Goal: Navigation & Orientation: Find specific page/section

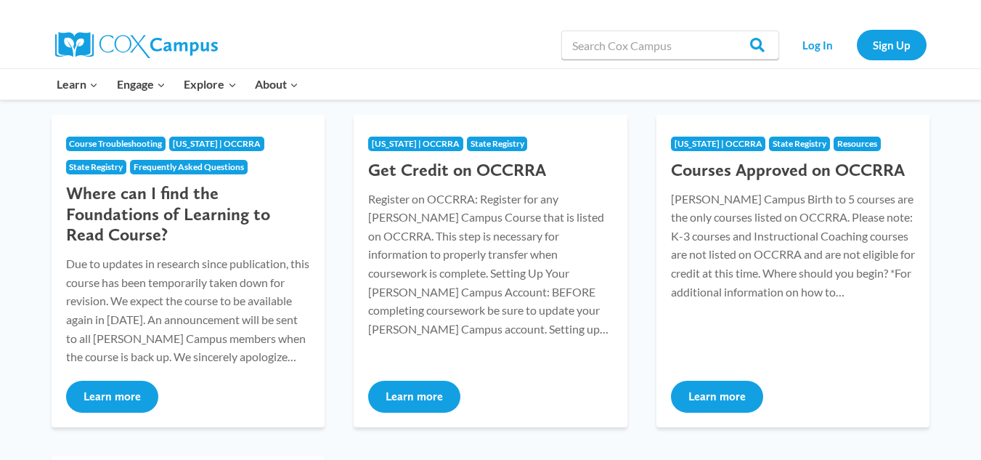
click at [980, 219] on html "Skip to content Search in [URL][DOMAIN_NAME] Search Search Log In Sign Up Learn…" at bounding box center [490, 458] width 981 height 1313
click at [407, 396] on button "Learn more" at bounding box center [414, 396] width 92 height 32
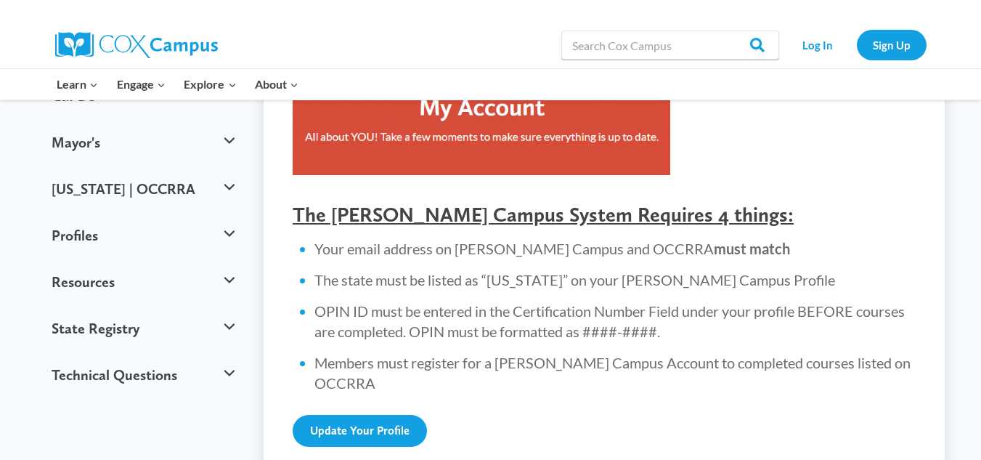
scroll to position [465, 0]
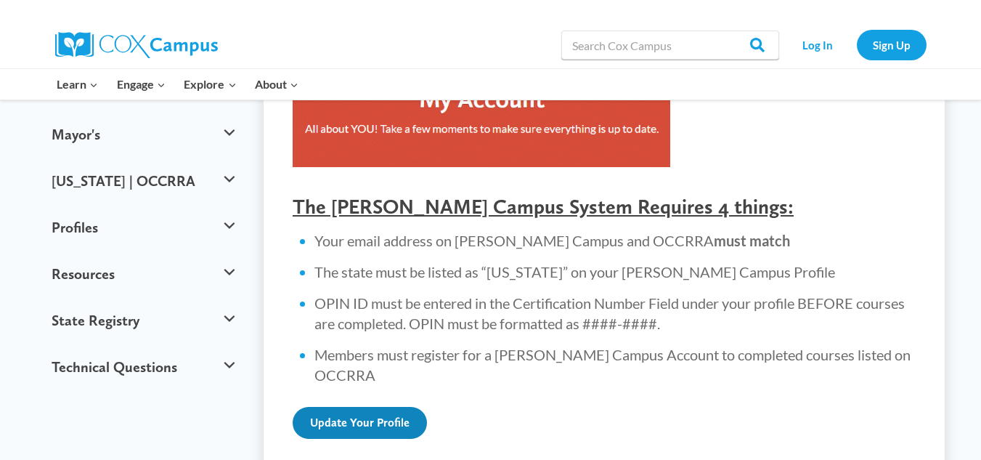
click at [352, 407] on link "Update Your Profile" at bounding box center [360, 423] width 134 height 32
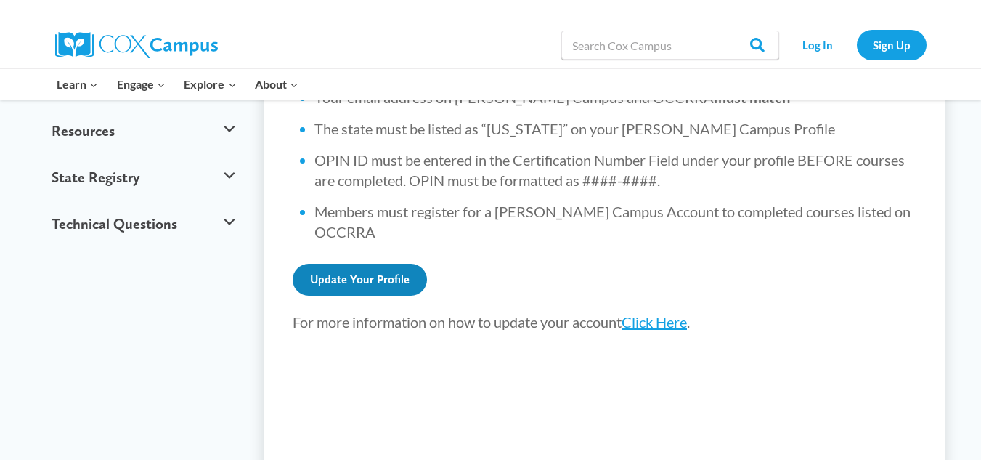
scroll to position [619, 0]
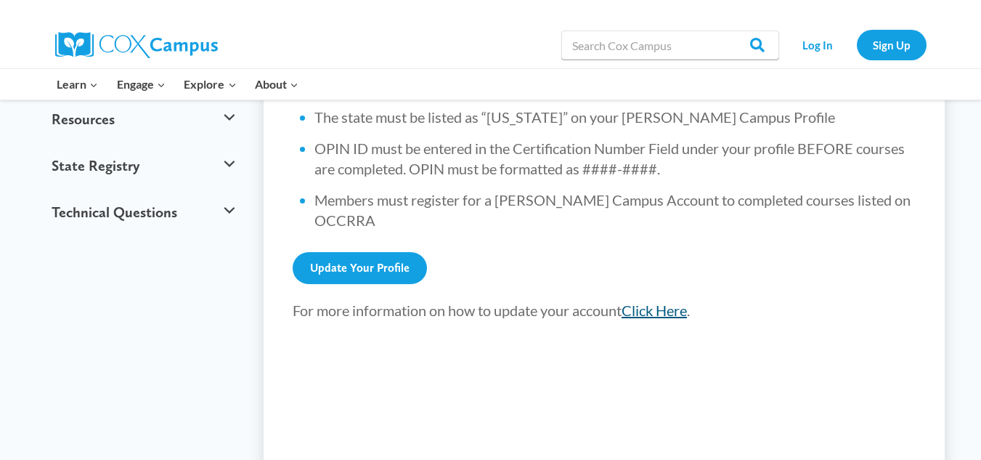
click at [665, 301] on link "Click Here" at bounding box center [653, 309] width 65 height 17
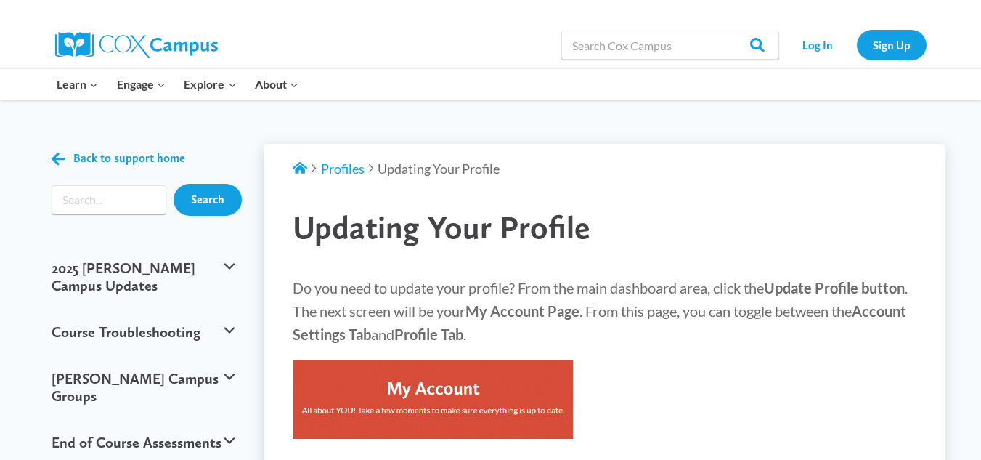
click at [809, 49] on link "Log In" at bounding box center [817, 45] width 63 height 30
click at [898, 46] on link "Sign Up" at bounding box center [892, 45] width 70 height 30
